Goal: Task Accomplishment & Management: Complete application form

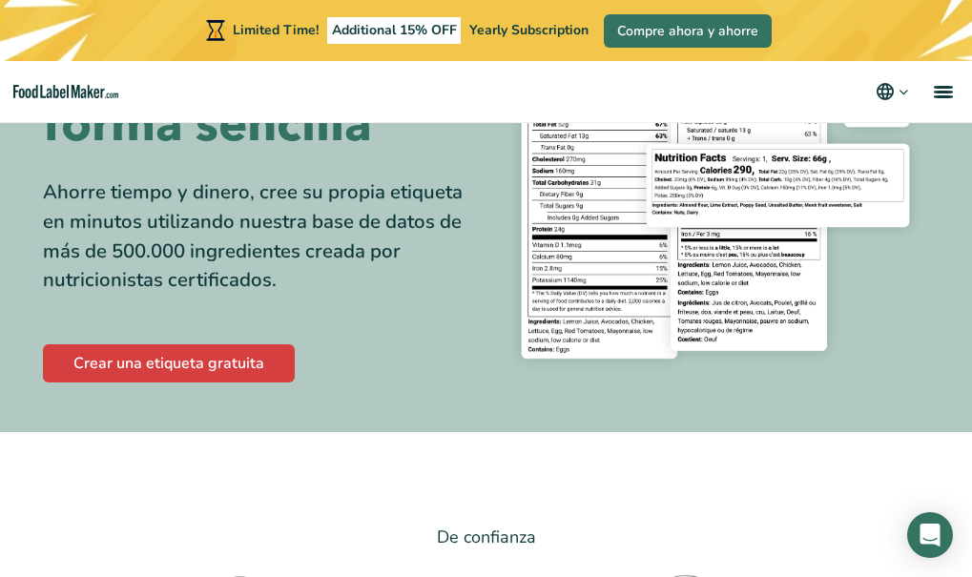
scroll to position [180, 0]
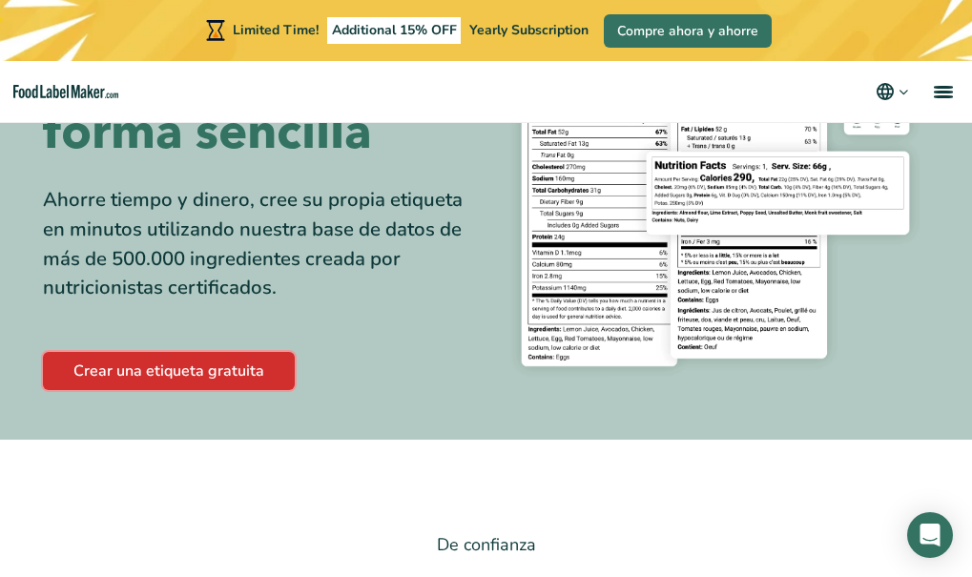
click at [201, 374] on link "Crear una etiqueta gratuita" at bounding box center [169, 371] width 252 height 38
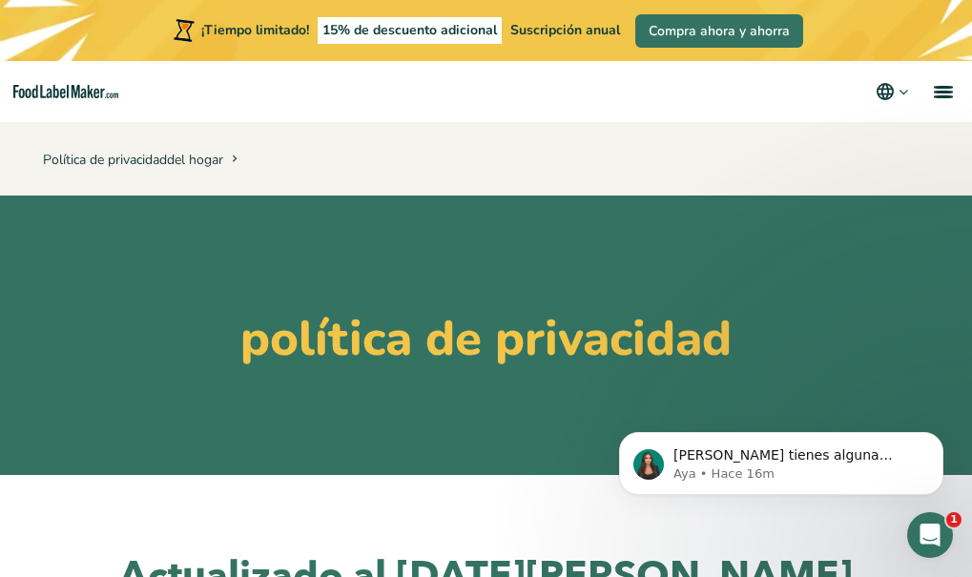
click at [591, 164] on p "Política de privacidad del hogar" at bounding box center [486, 159] width 887 height 28
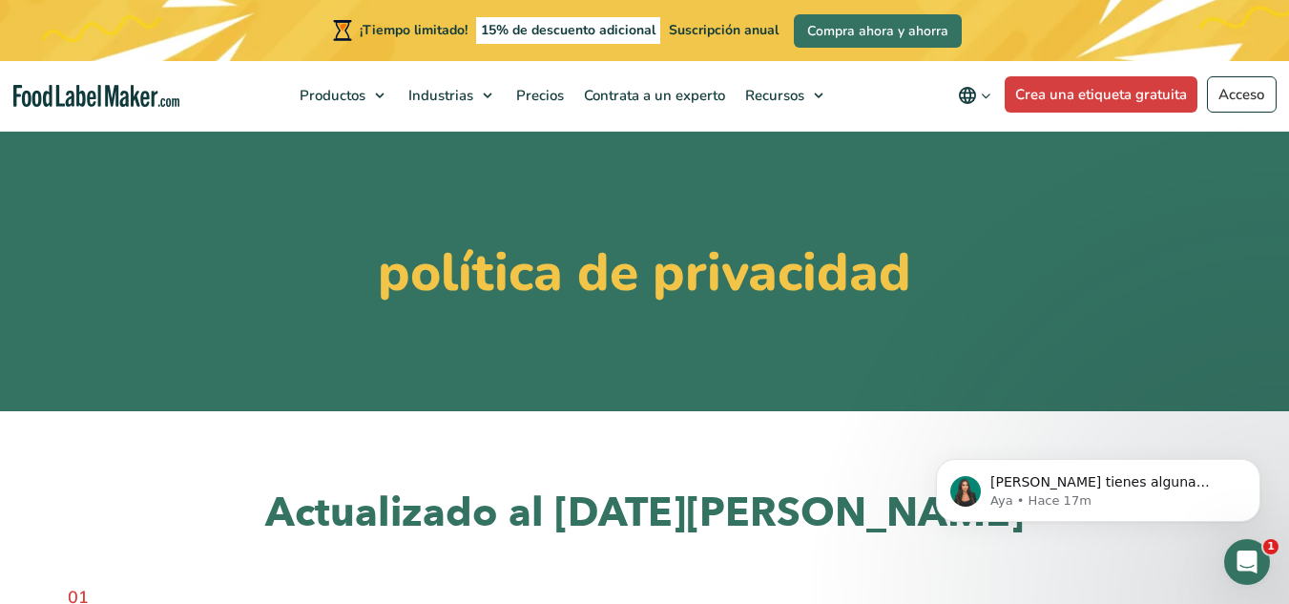
scroll to position [76, 0]
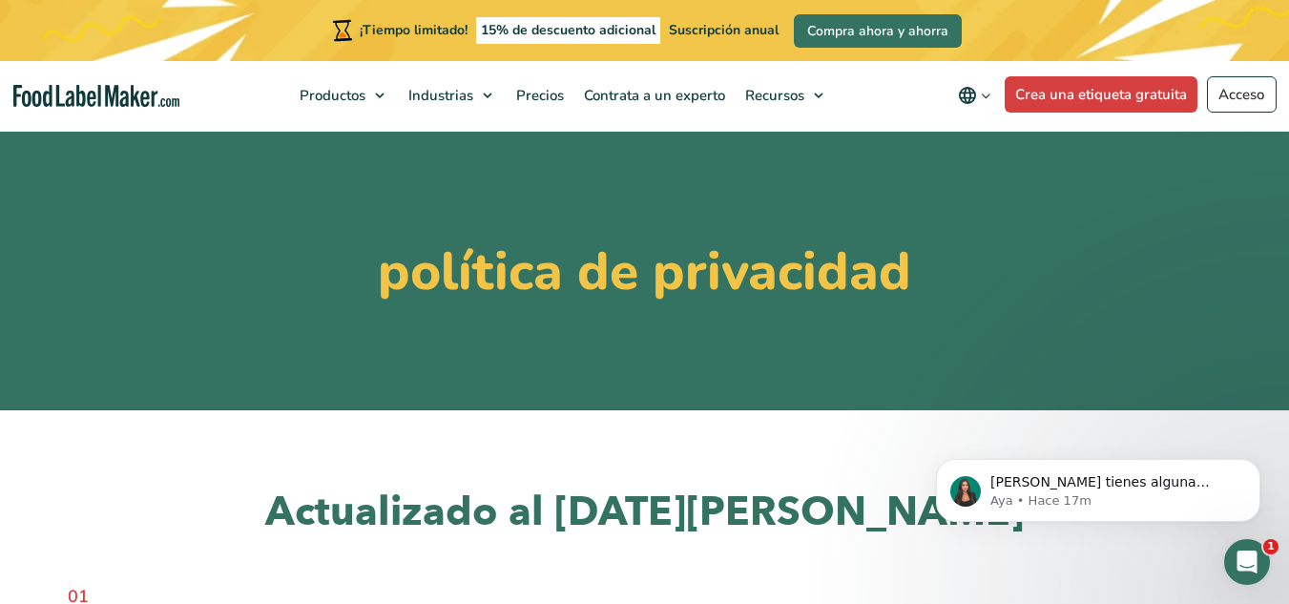
click at [563, 335] on section "política de privacidad" at bounding box center [644, 268] width 1289 height 284
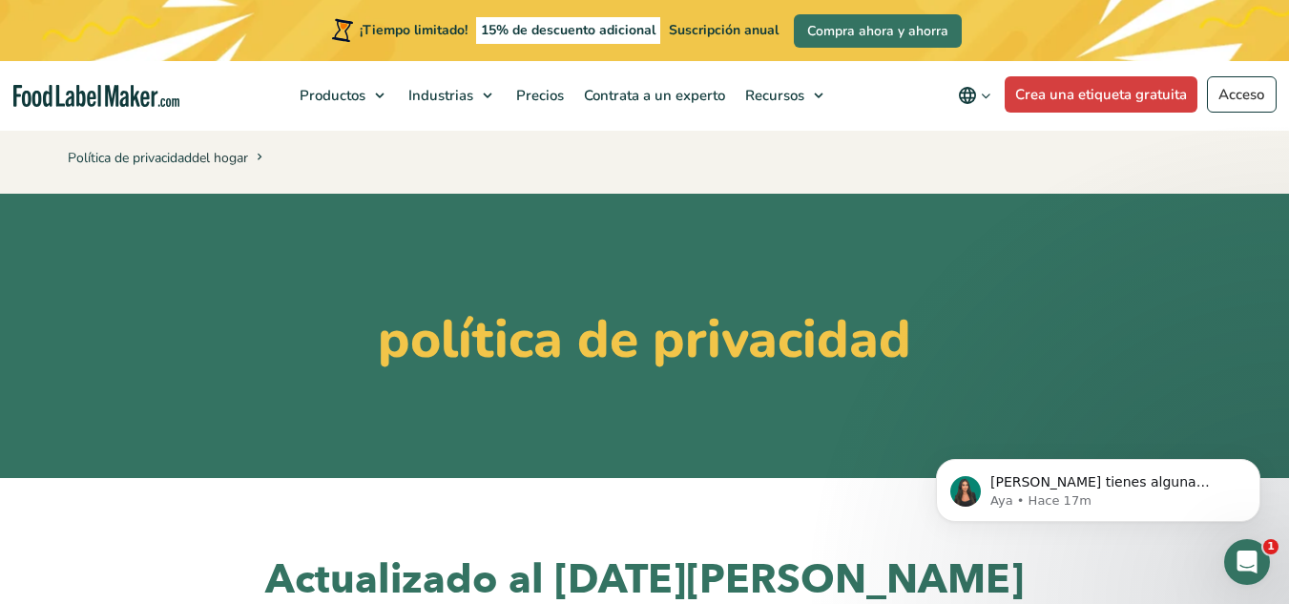
scroll to position [0, 0]
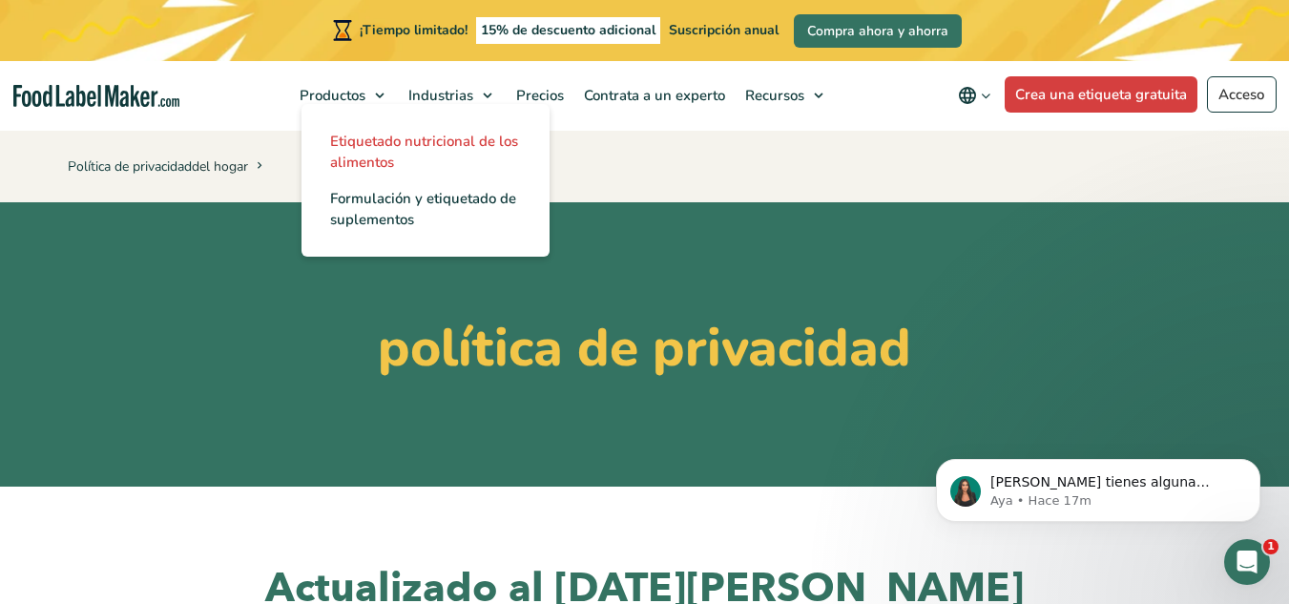
click at [386, 140] on font "Etiquetado nutricional de los alimentos" at bounding box center [424, 152] width 188 height 40
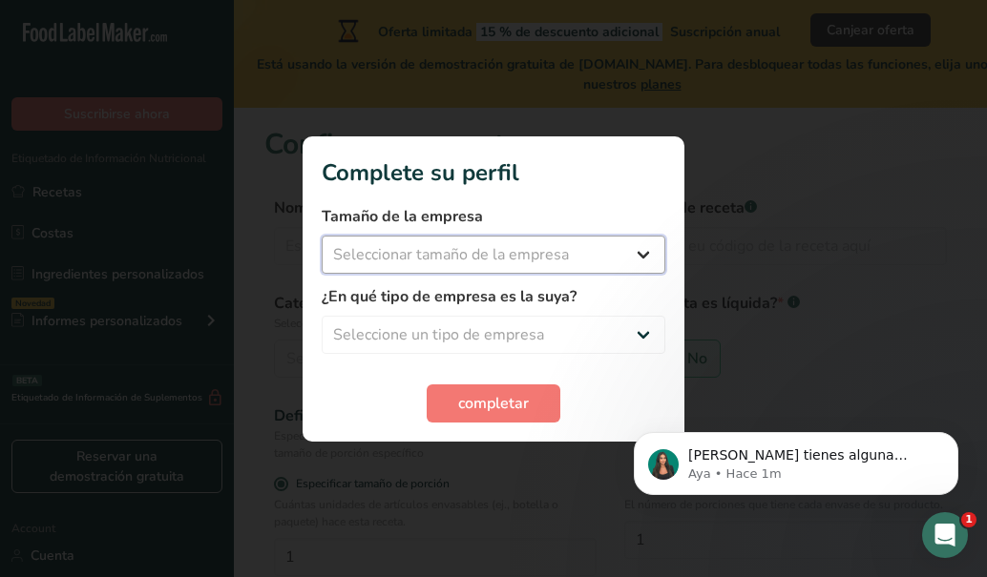
click at [619, 245] on select "Seleccionar tamaño de la empresa Menos de 10 empleados De 10 a 50 empleados De …" at bounding box center [493, 255] width 343 height 38
select select "1"
click at [322, 236] on select "Seleccionar tamaño de la empresa Menos de 10 empleados De 10 a 50 empleados De …" at bounding box center [493, 255] width 343 height 38
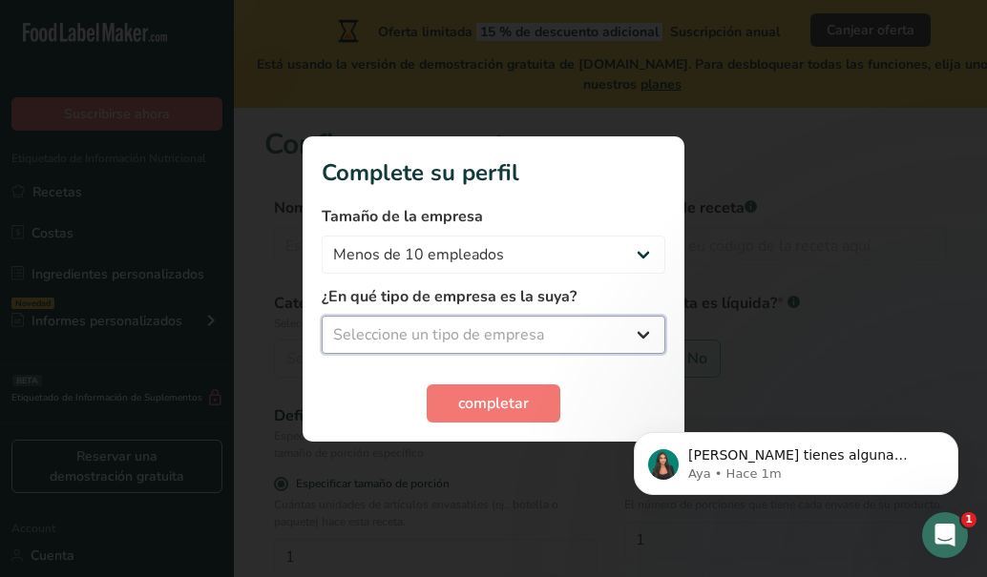
click at [642, 333] on select "Seleccione un tipo de empresa Fabricante de alimentos envasados Restaurante y c…" at bounding box center [493, 335] width 343 height 38
select select "1"
click at [322, 316] on select "Seleccione un tipo de empresa Fabricante de alimentos envasados Restaurante y c…" at bounding box center [493, 335] width 343 height 38
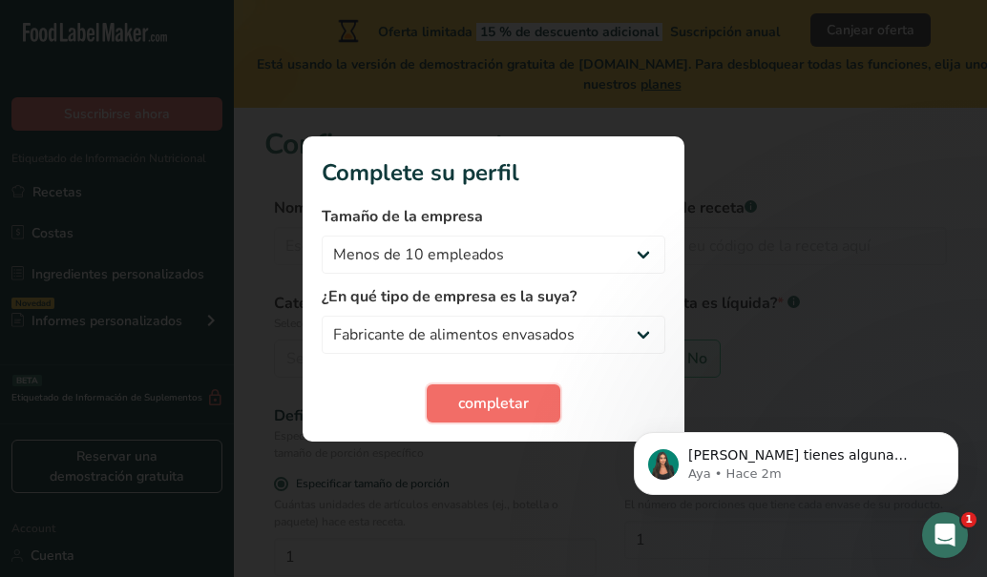
click at [508, 411] on span "completar" at bounding box center [493, 403] width 71 height 23
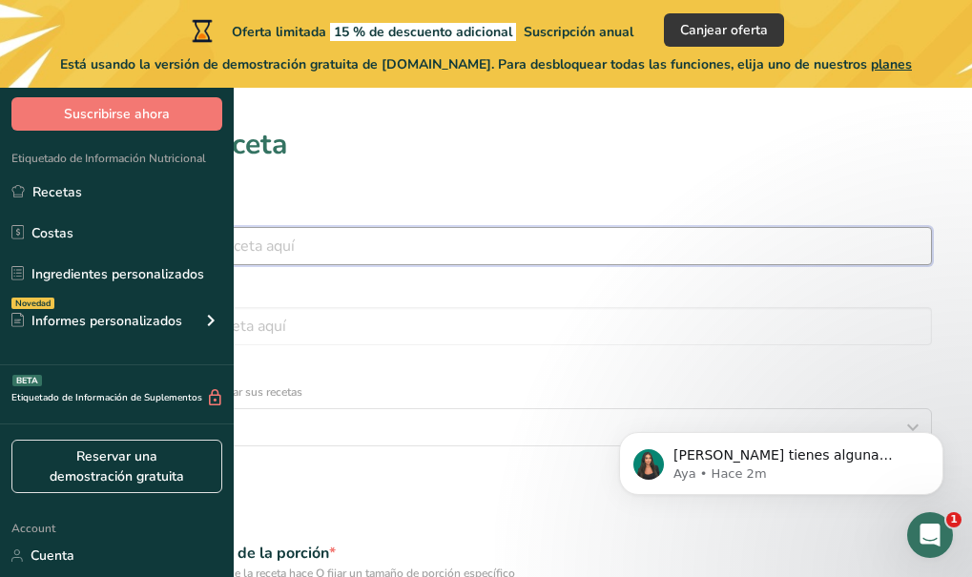
click at [502, 250] on input "text" at bounding box center [486, 246] width 892 height 38
type input "c"
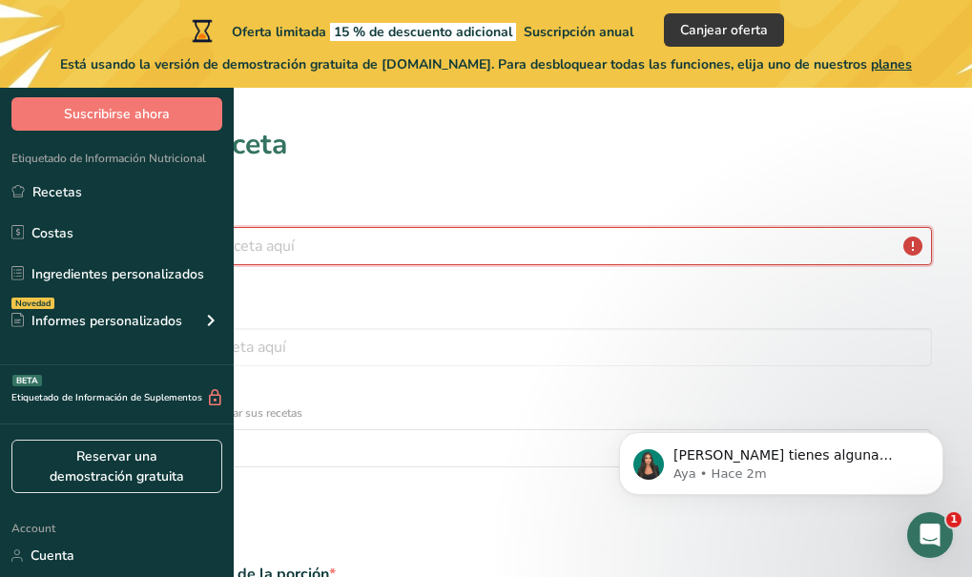
type input "C"
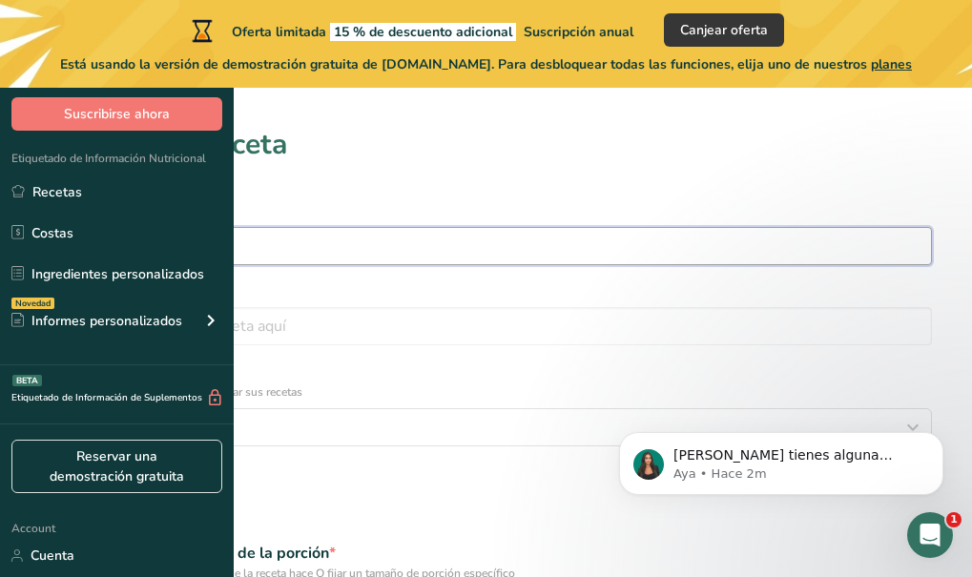
type input "c"
type input "Carne seca de conejo"
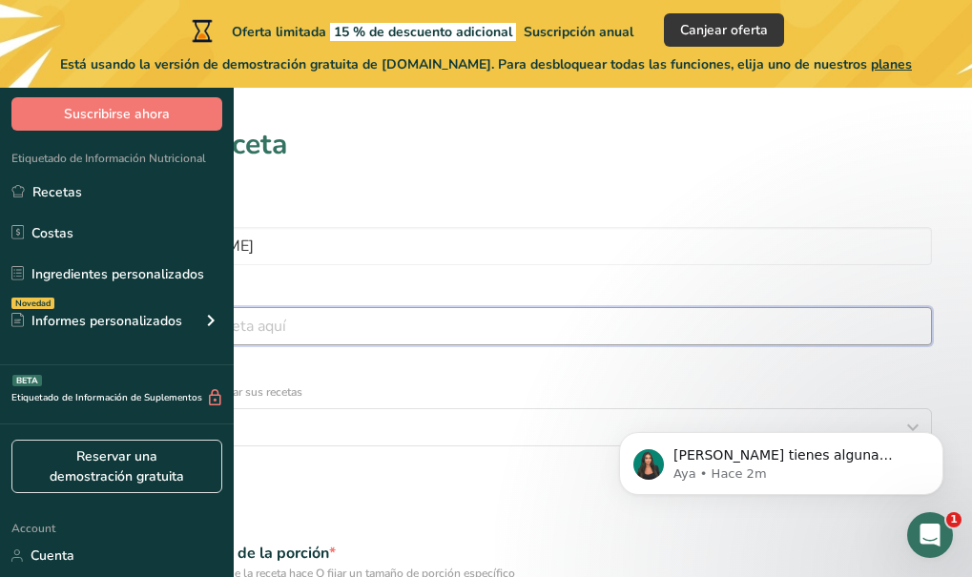
click at [743, 307] on input "text" at bounding box center [486, 326] width 892 height 38
type input "1234"
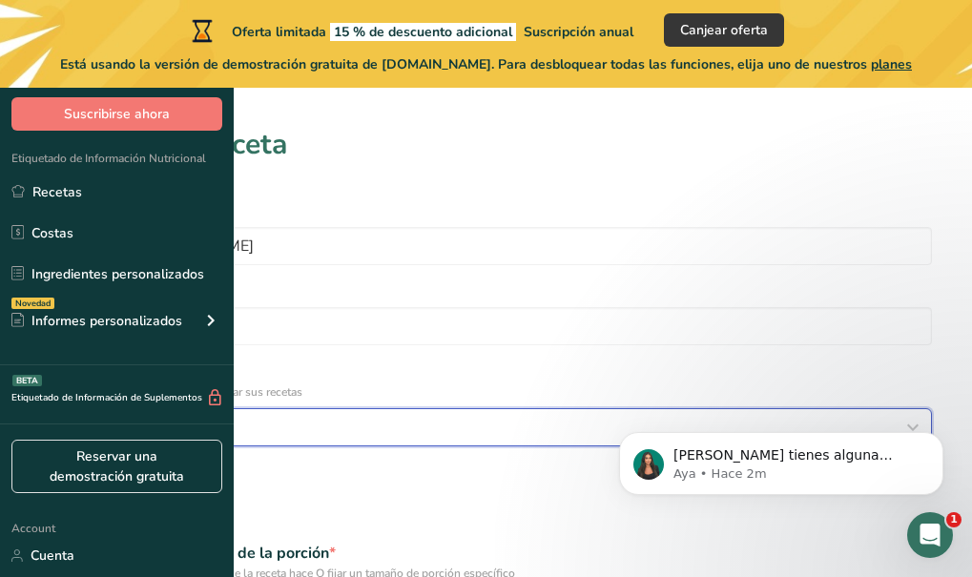
click at [902, 410] on icon "button" at bounding box center [913, 427] width 23 height 34
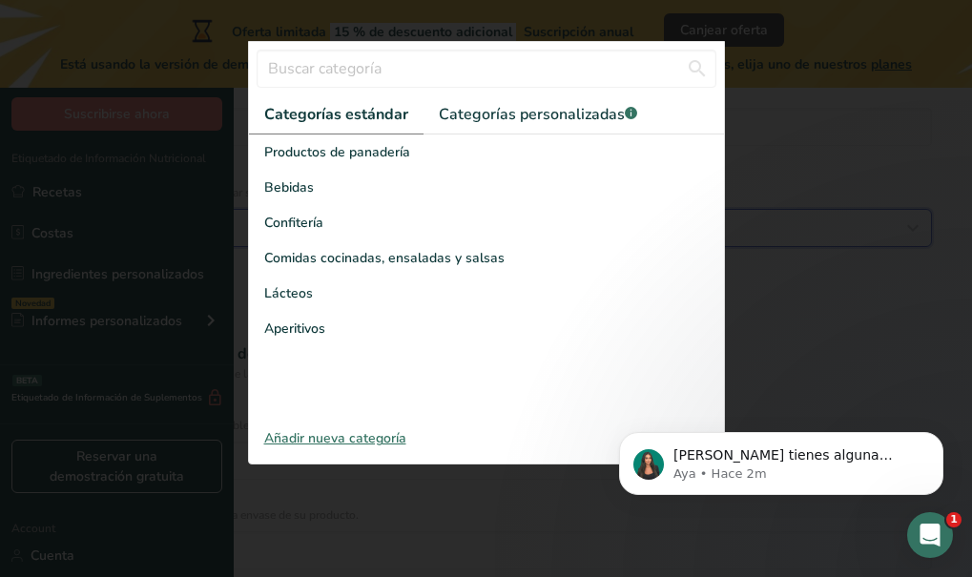
scroll to position [204, 0]
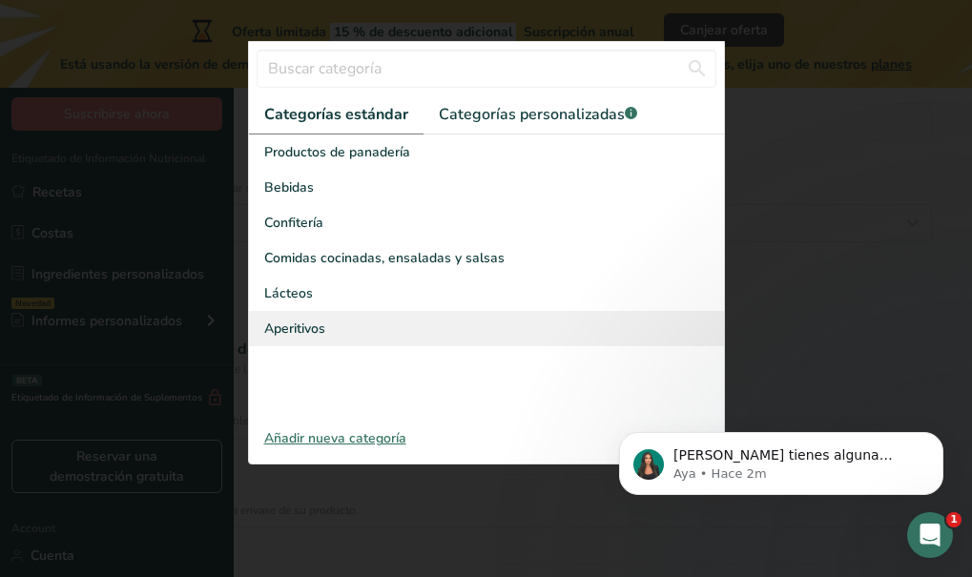
click at [385, 346] on div "Aperitivos" at bounding box center [486, 328] width 475 height 35
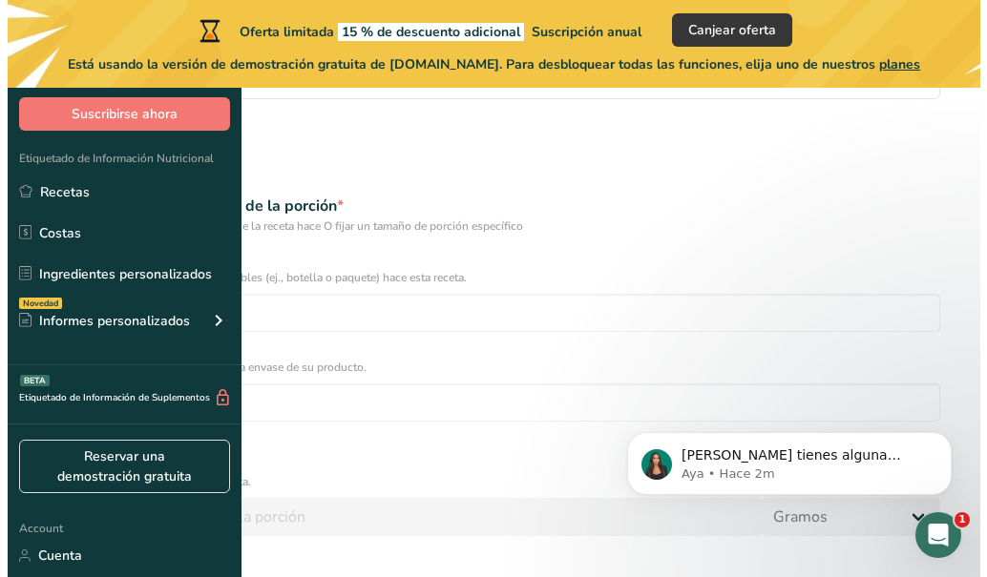
scroll to position [348, 0]
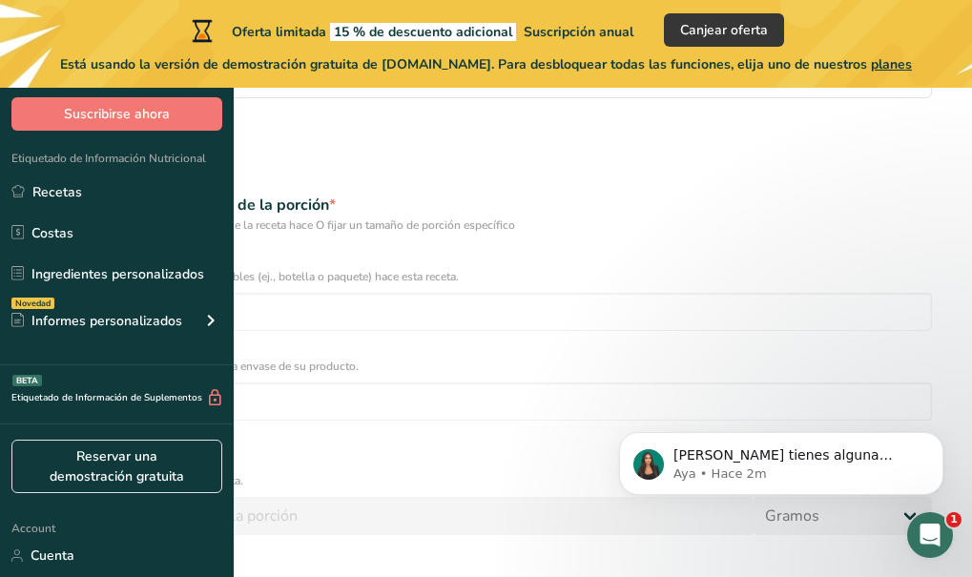
click at [54, 453] on span at bounding box center [47, 460] width 14 height 14
click at [52, 454] on input "Especificar tamaño de porción" at bounding box center [46, 460] width 12 height 12
radio input "true"
radio input "false"
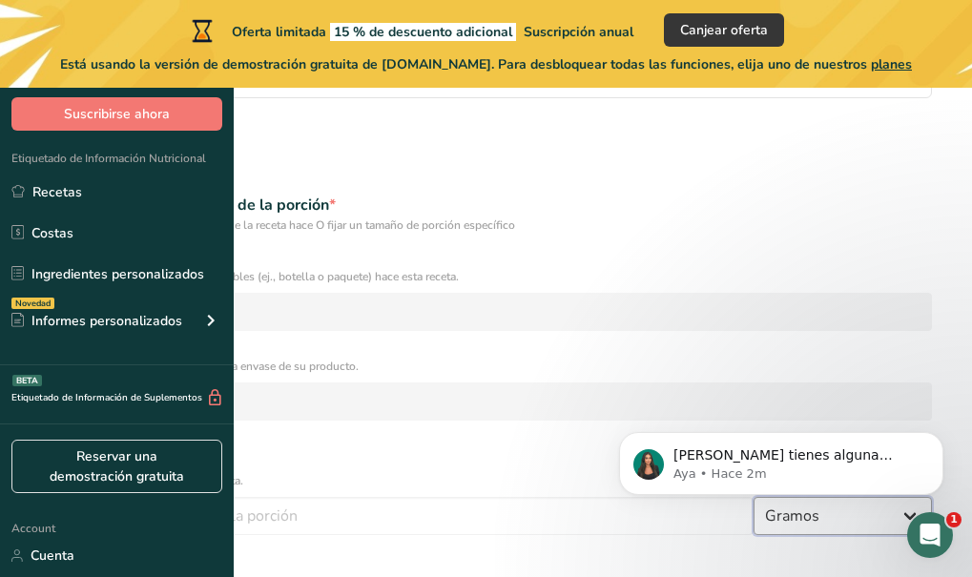
click at [754, 497] on select "Gramos kg mg mcg libras onza litro mL onza líquida cucharada cucharadita taza C…" at bounding box center [843, 516] width 178 height 38
click at [369, 497] on input "number" at bounding box center [397, 516] width 714 height 38
type input "1"
type input "50"
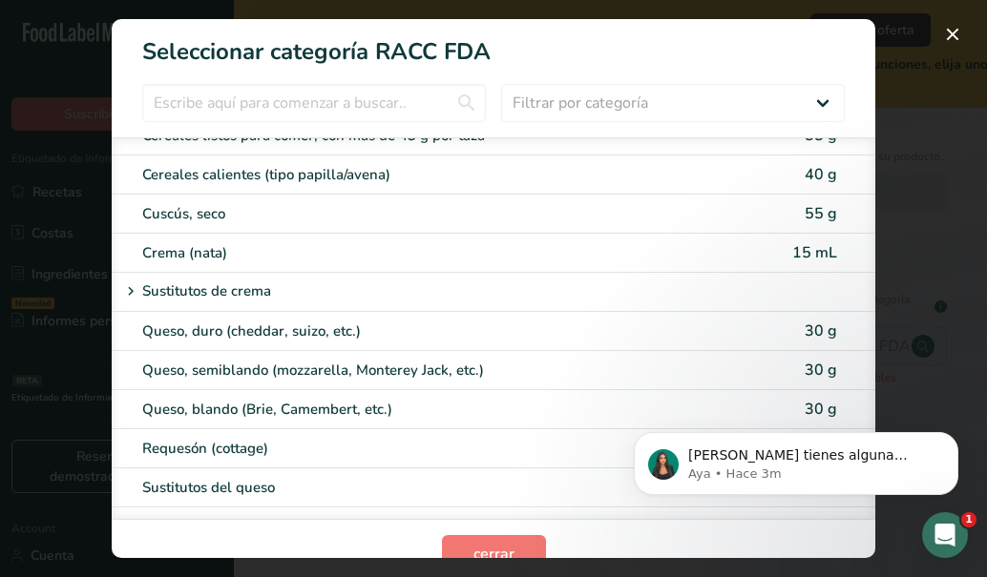
scroll to position [787, 0]
click at [954, 29] on button "RACC Category Selection Modal" at bounding box center [952, 34] width 31 height 31
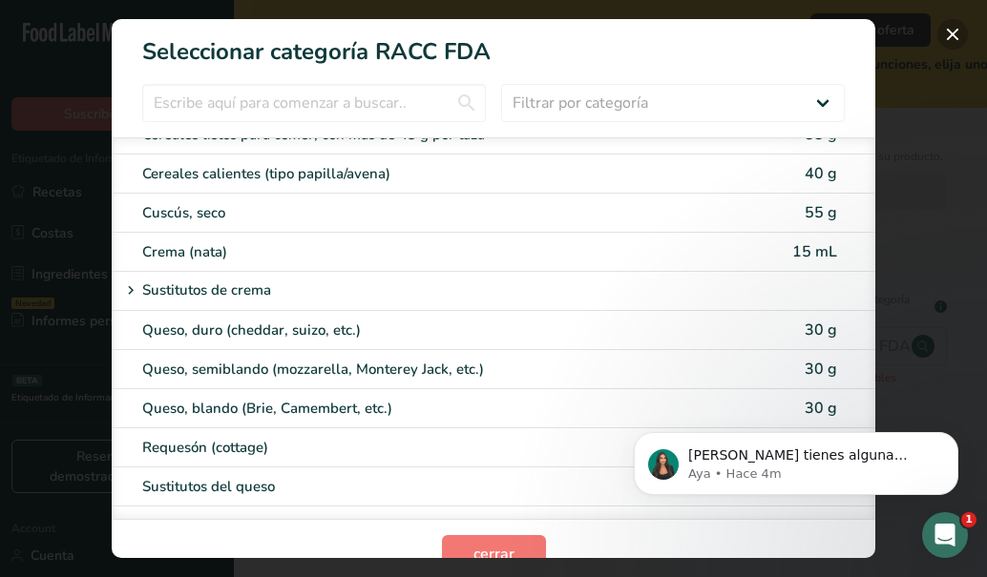
click at [947, 36] on button "RACC Category Selection Modal" at bounding box center [952, 34] width 31 height 31
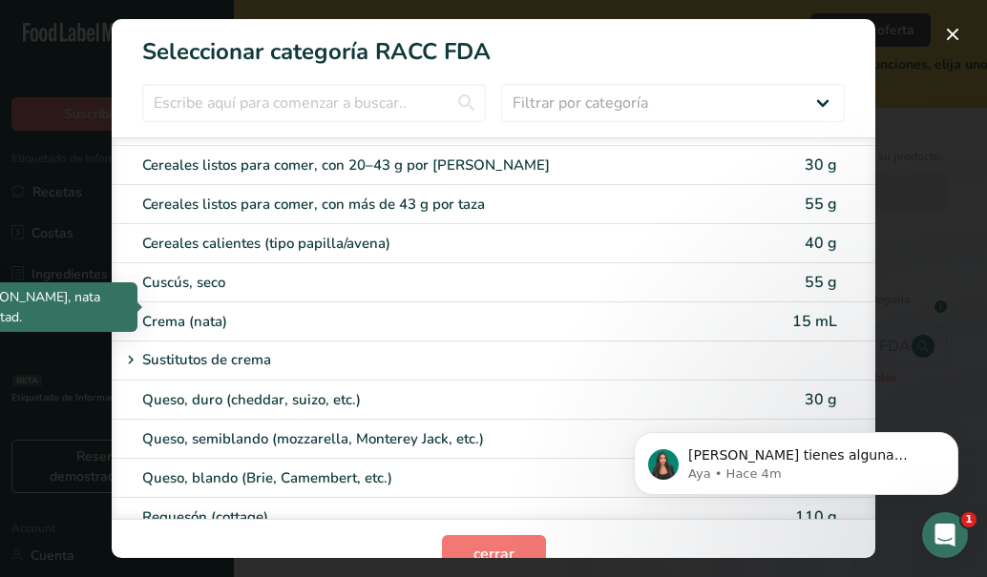
scroll to position [700, 0]
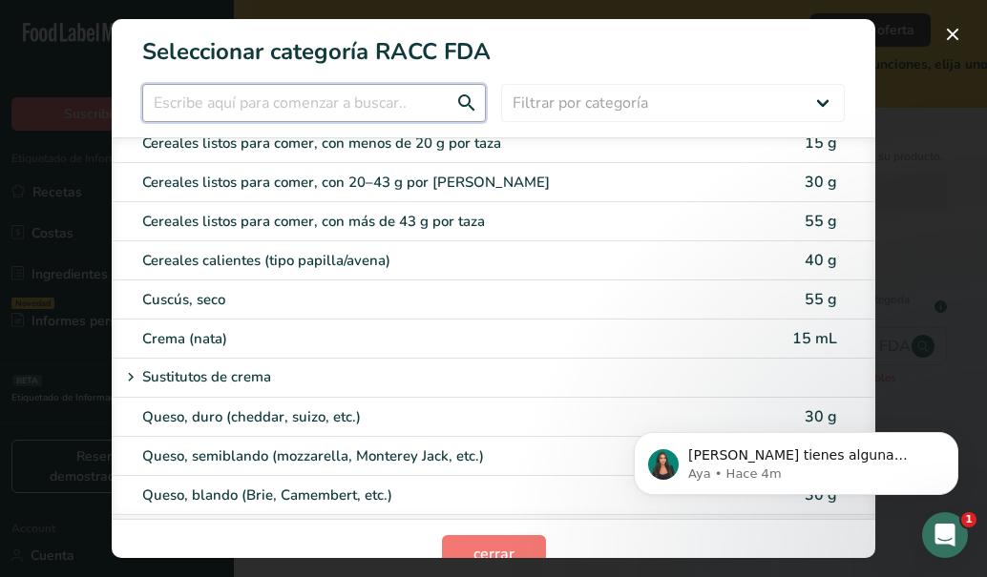
click at [367, 109] on input "RACC Category Selection Modal" at bounding box center [313, 103] width 343 height 38
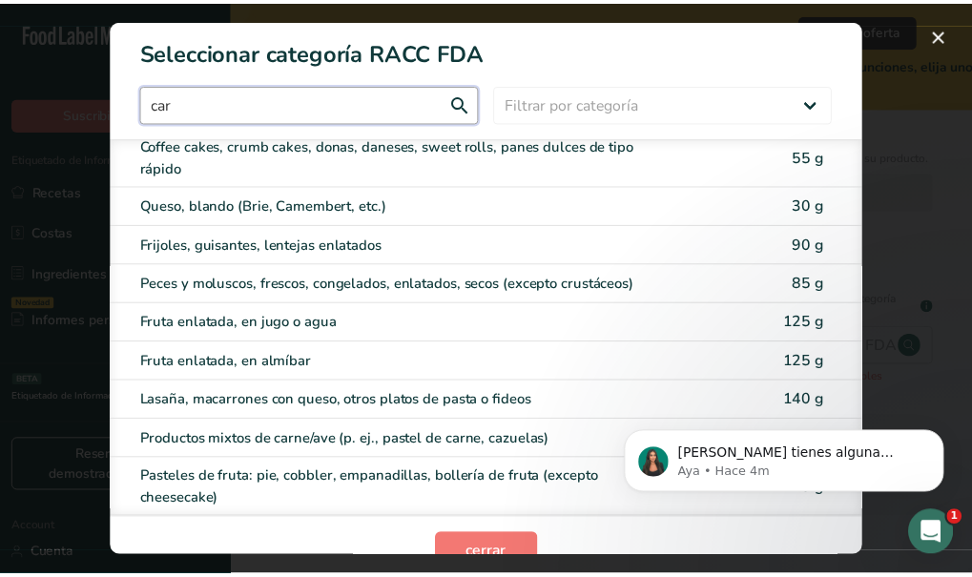
scroll to position [0, 0]
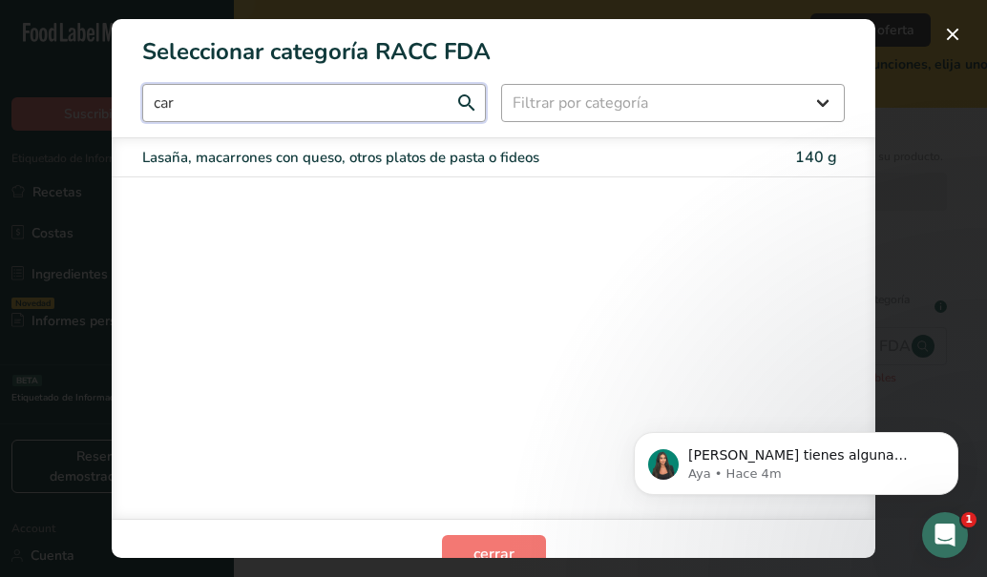
type input "car"
click at [577, 93] on select "Filtrar por categoría Todos Productos de panadería Bebidas Cereales y otros pro…" at bounding box center [672, 103] width 343 height 38
select select "16"
click at [501, 84] on select "Filtrar por categoría Todos Productos de panadería Bebidas Cereales y otros pro…" at bounding box center [672, 103] width 343 height 38
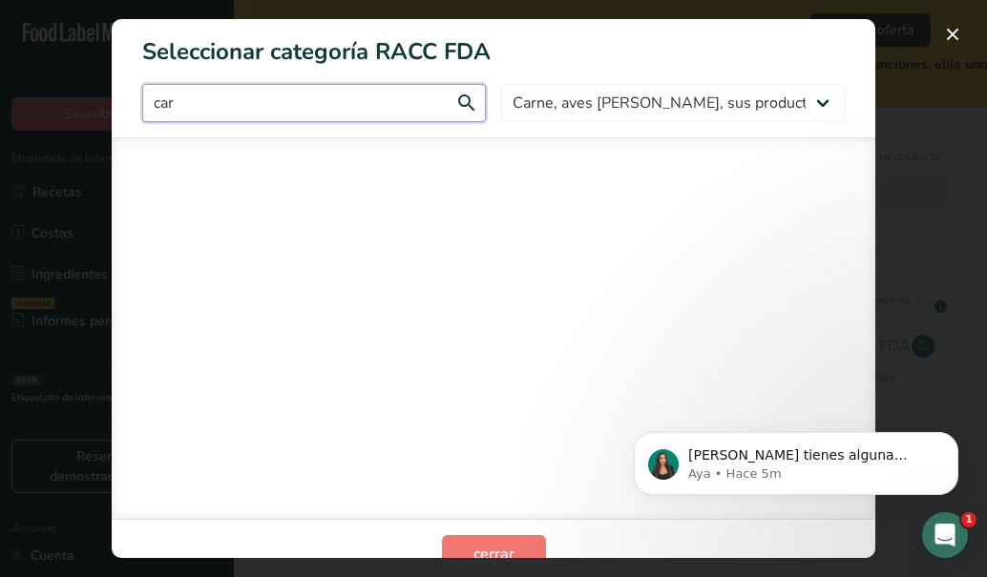
click at [459, 107] on input "car" at bounding box center [313, 103] width 343 height 38
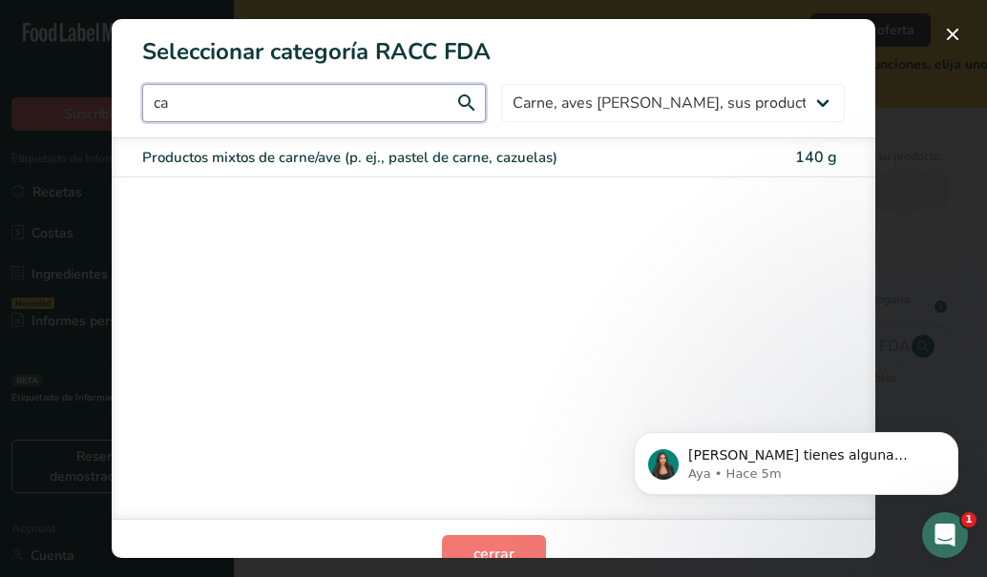
type input "c"
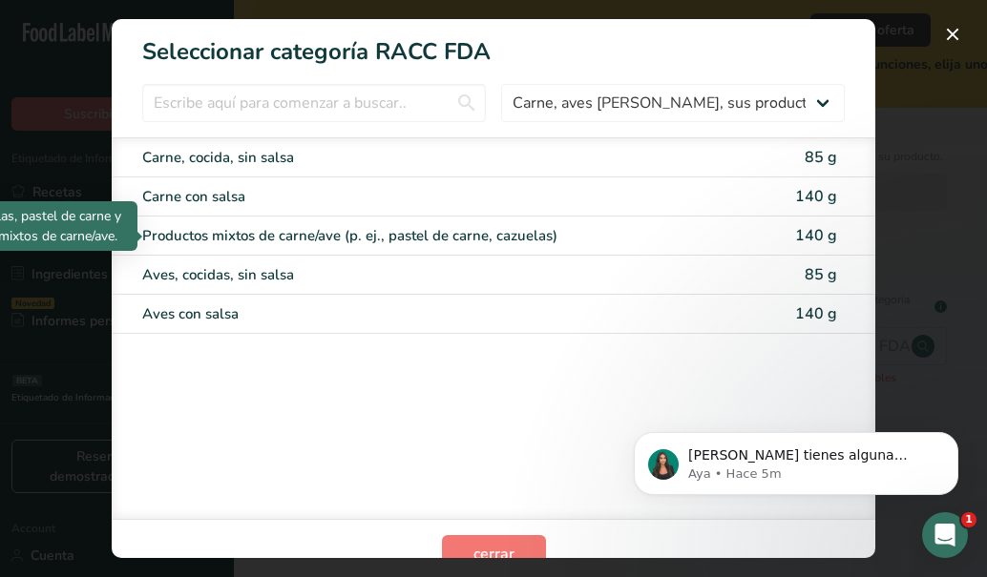
click at [553, 234] on div "Productos mixtos de carne/ave (p. ej., pastel de carne, cazuelas)" at bounding box center [413, 236] width 542 height 22
type input "140"
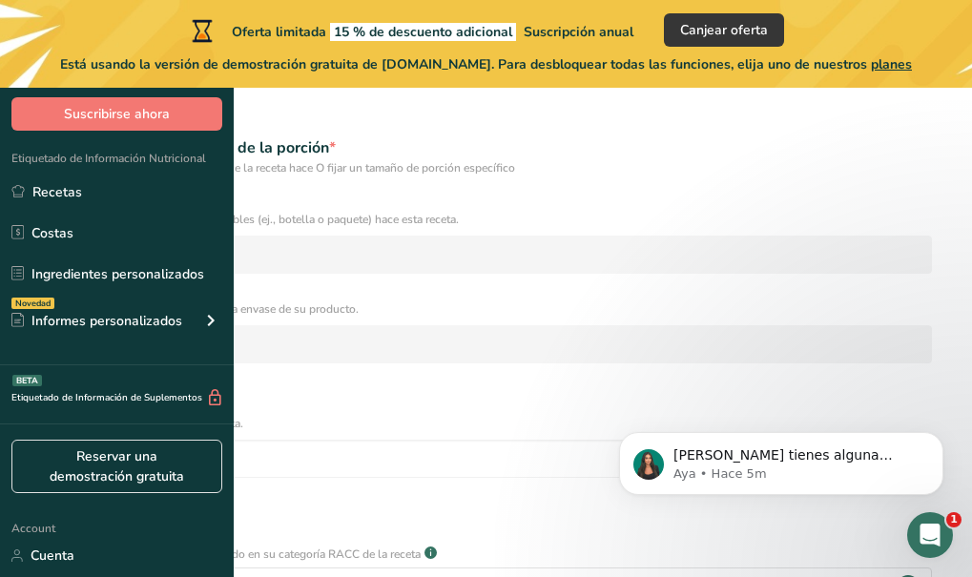
scroll to position [412, 0]
checkbox input "true"
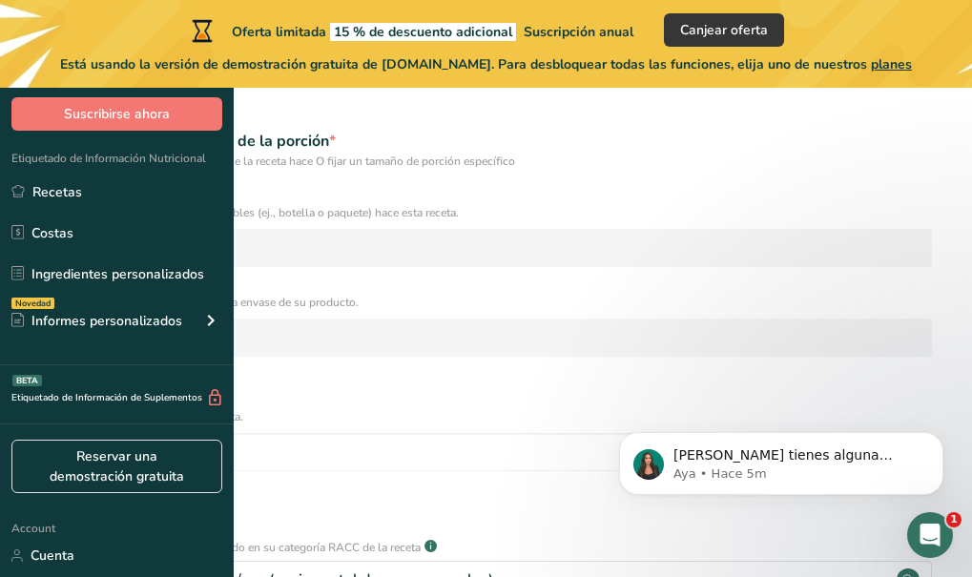
type input "5"
type input "100"
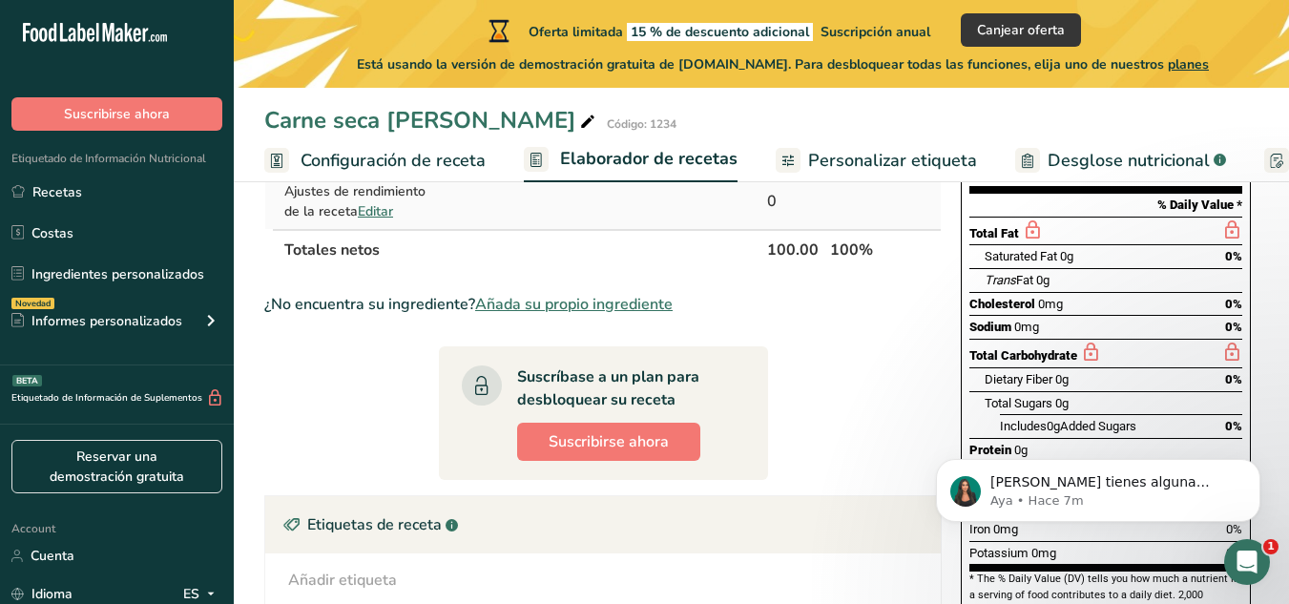
scroll to position [254, 0]
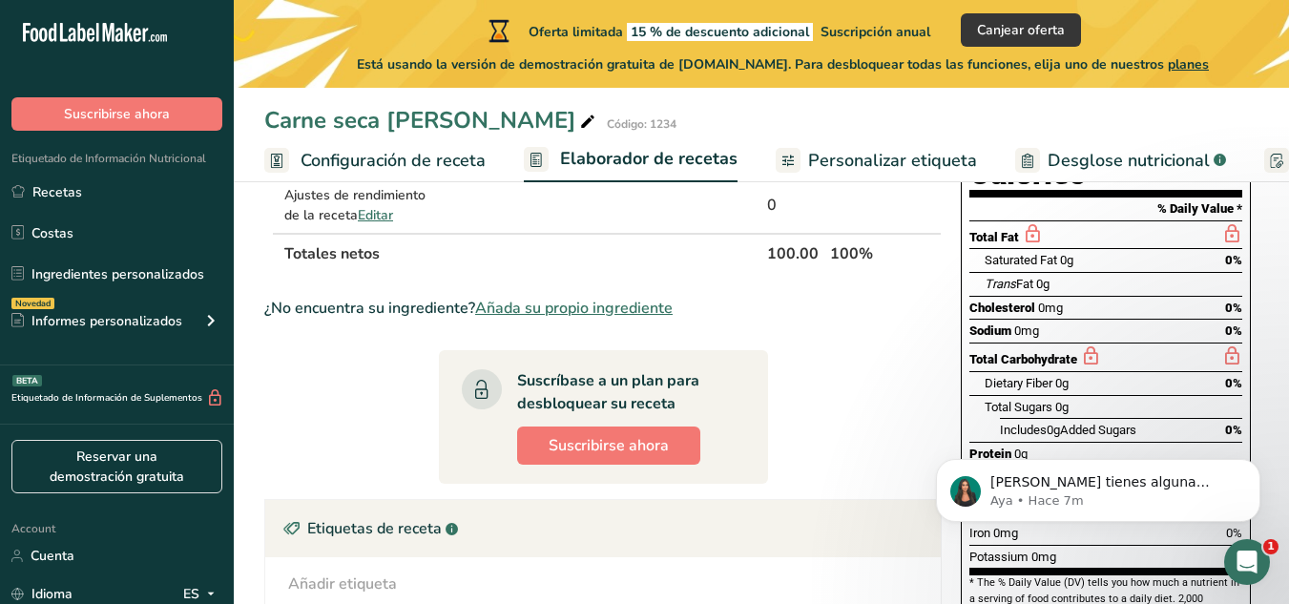
click at [971, 301] on span "0%" at bounding box center [1233, 308] width 17 height 14
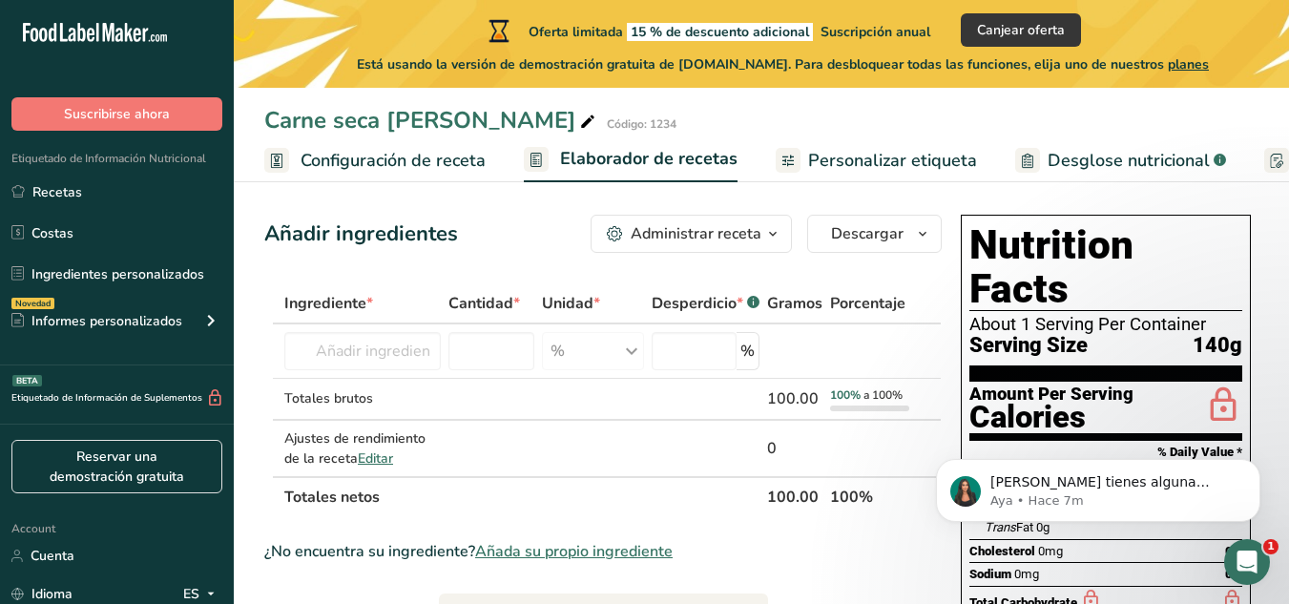
scroll to position [0, 0]
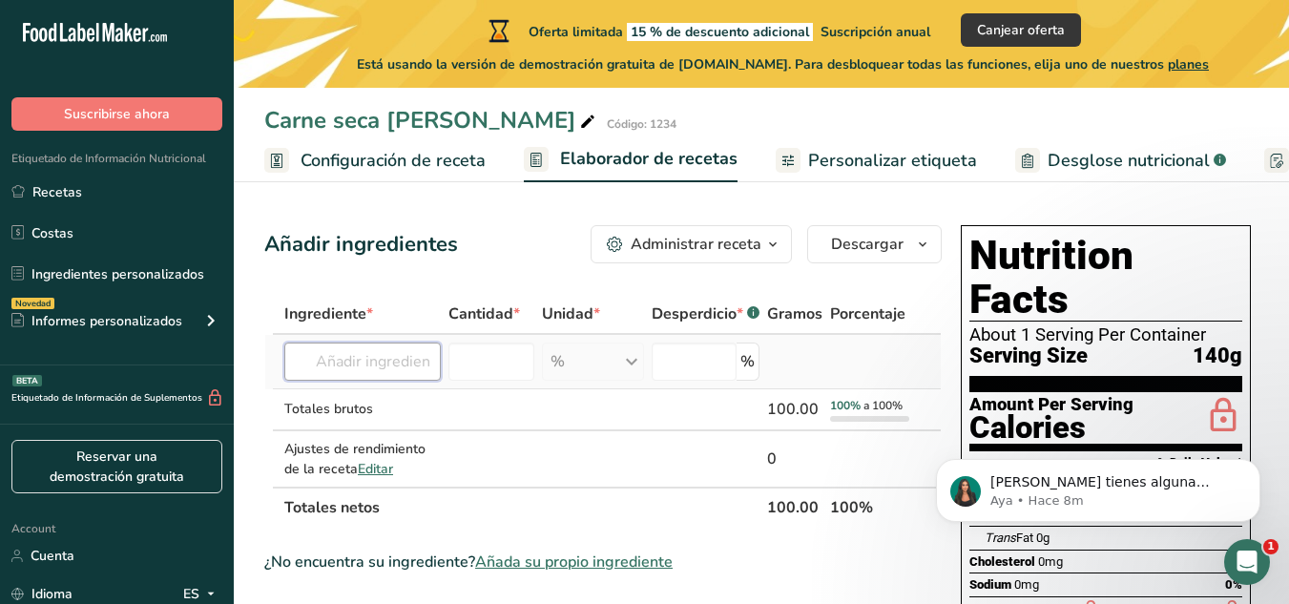
click at [385, 363] on input "text" at bounding box center [362, 362] width 156 height 38
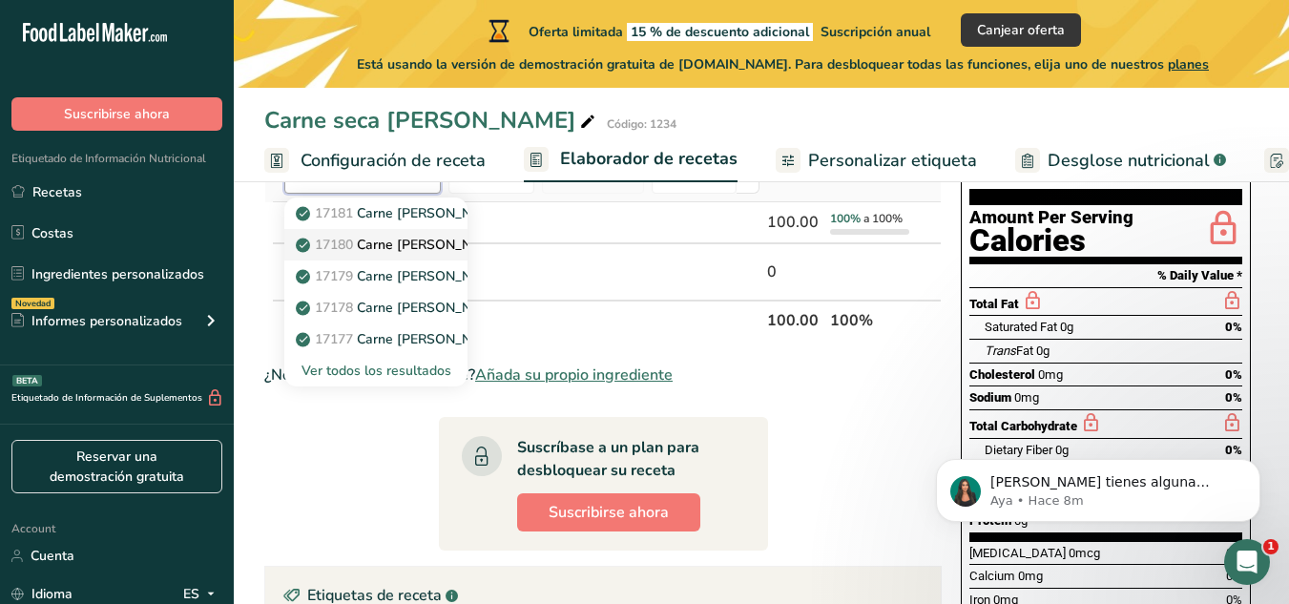
scroll to position [188, 0]
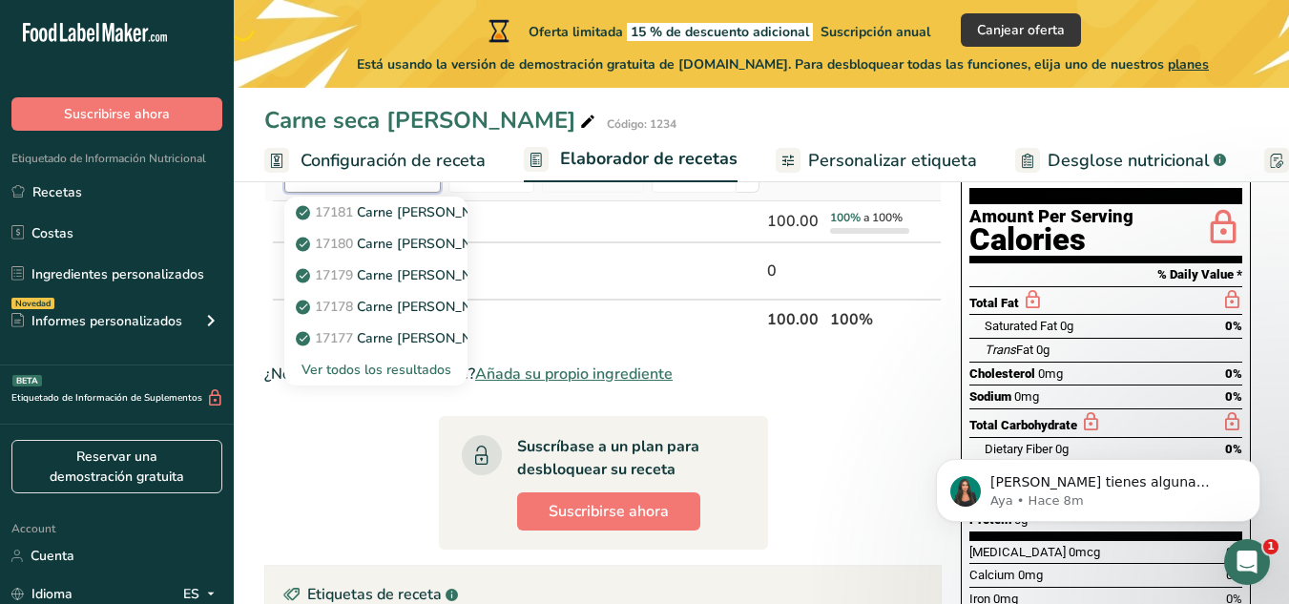
type input "carne de conejo"
click at [409, 365] on div "Ver todos los resultados" at bounding box center [376, 370] width 153 height 20
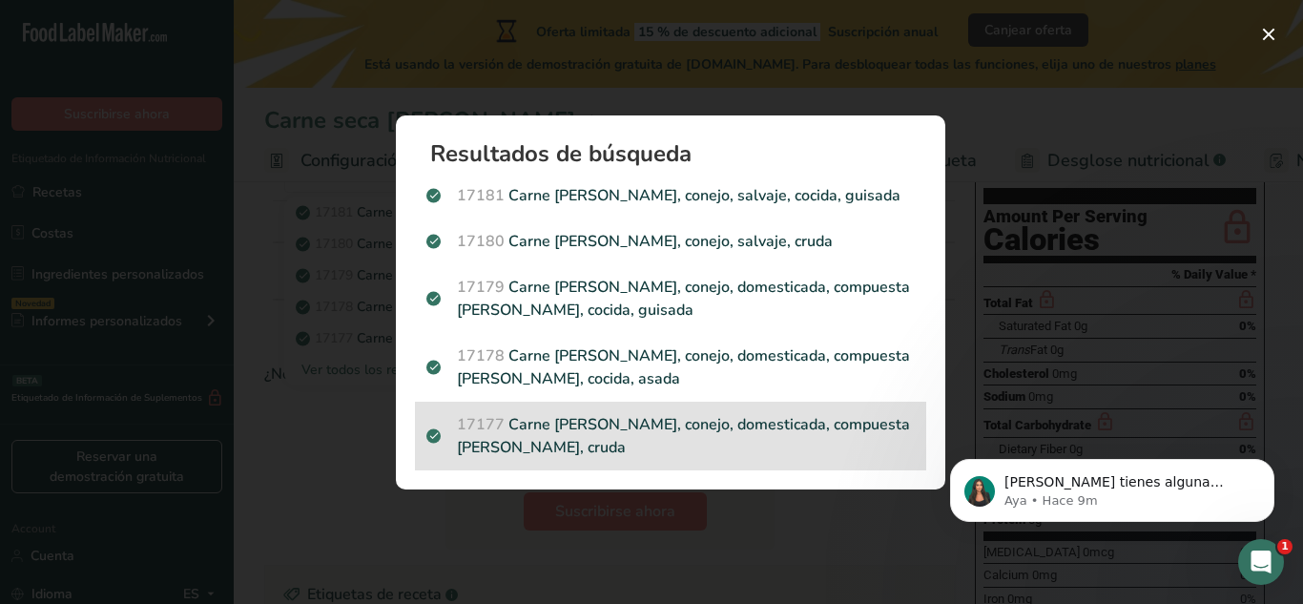
click at [675, 429] on p "17177 Carne de caza, conejo, domesticada, compuesta de cortes, cruda" at bounding box center [670, 436] width 488 height 46
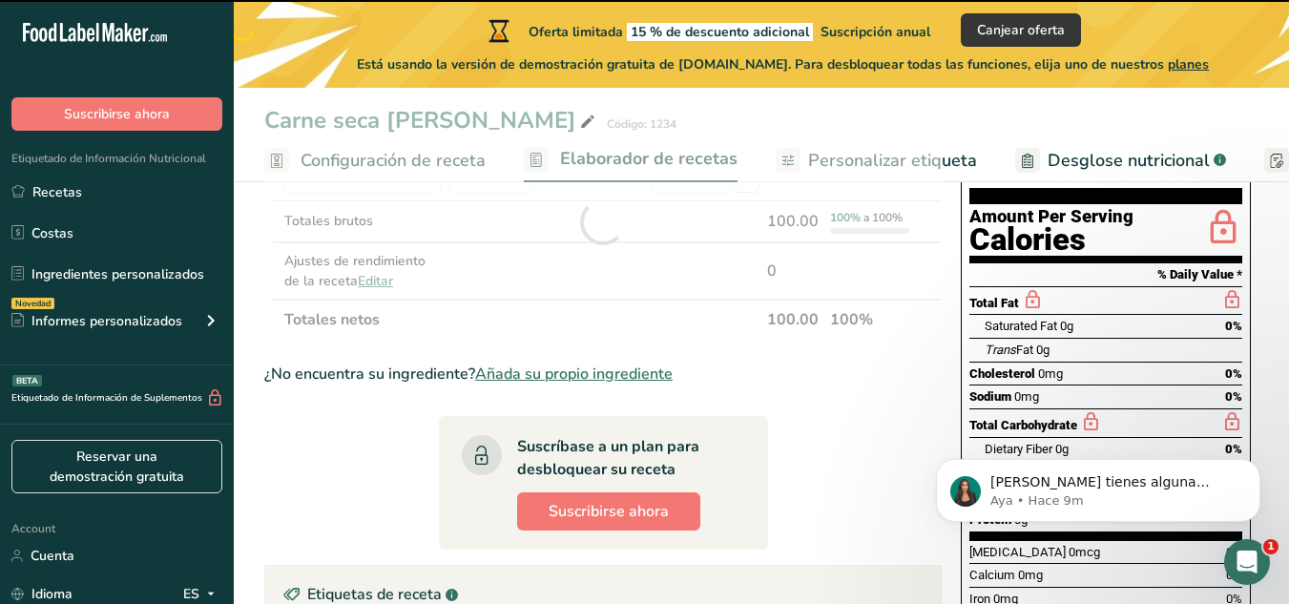
type input "0"
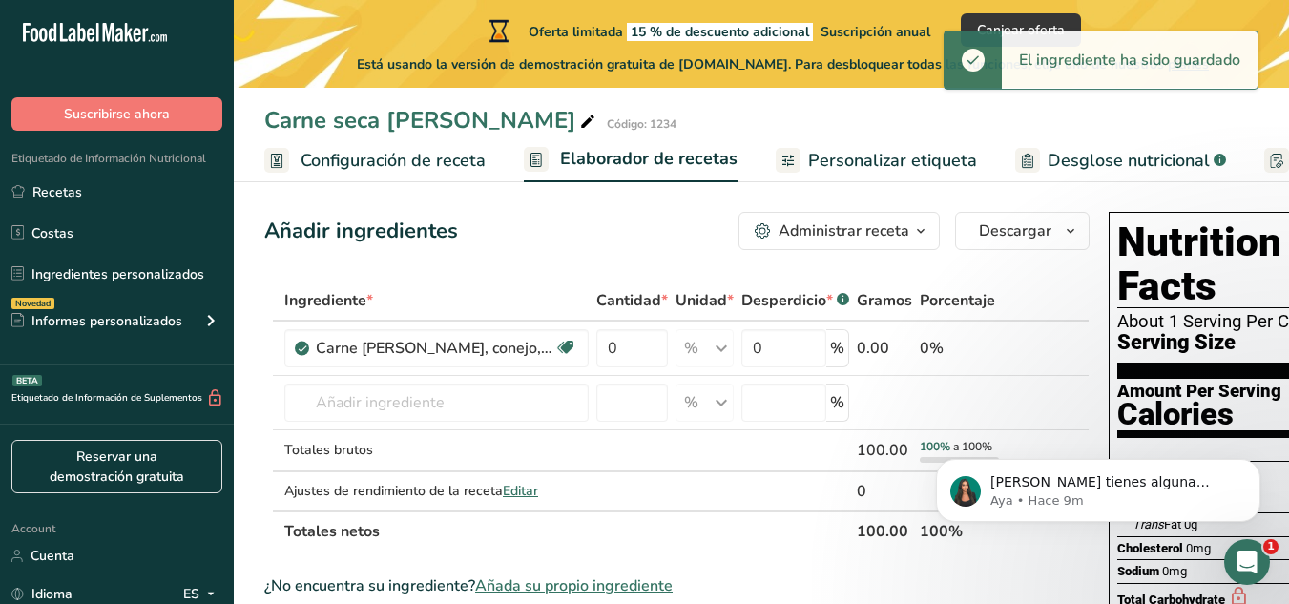
scroll to position [12, 0]
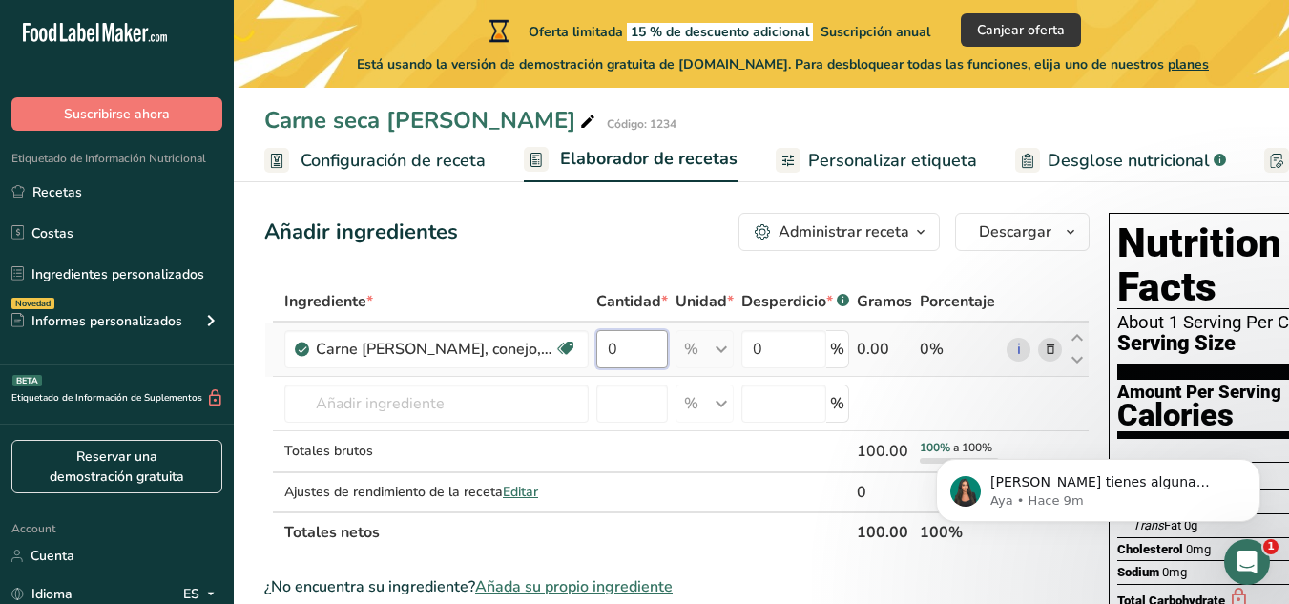
click at [644, 343] on input "0" at bounding box center [632, 349] width 72 height 38
